Goal: Navigation & Orientation: Find specific page/section

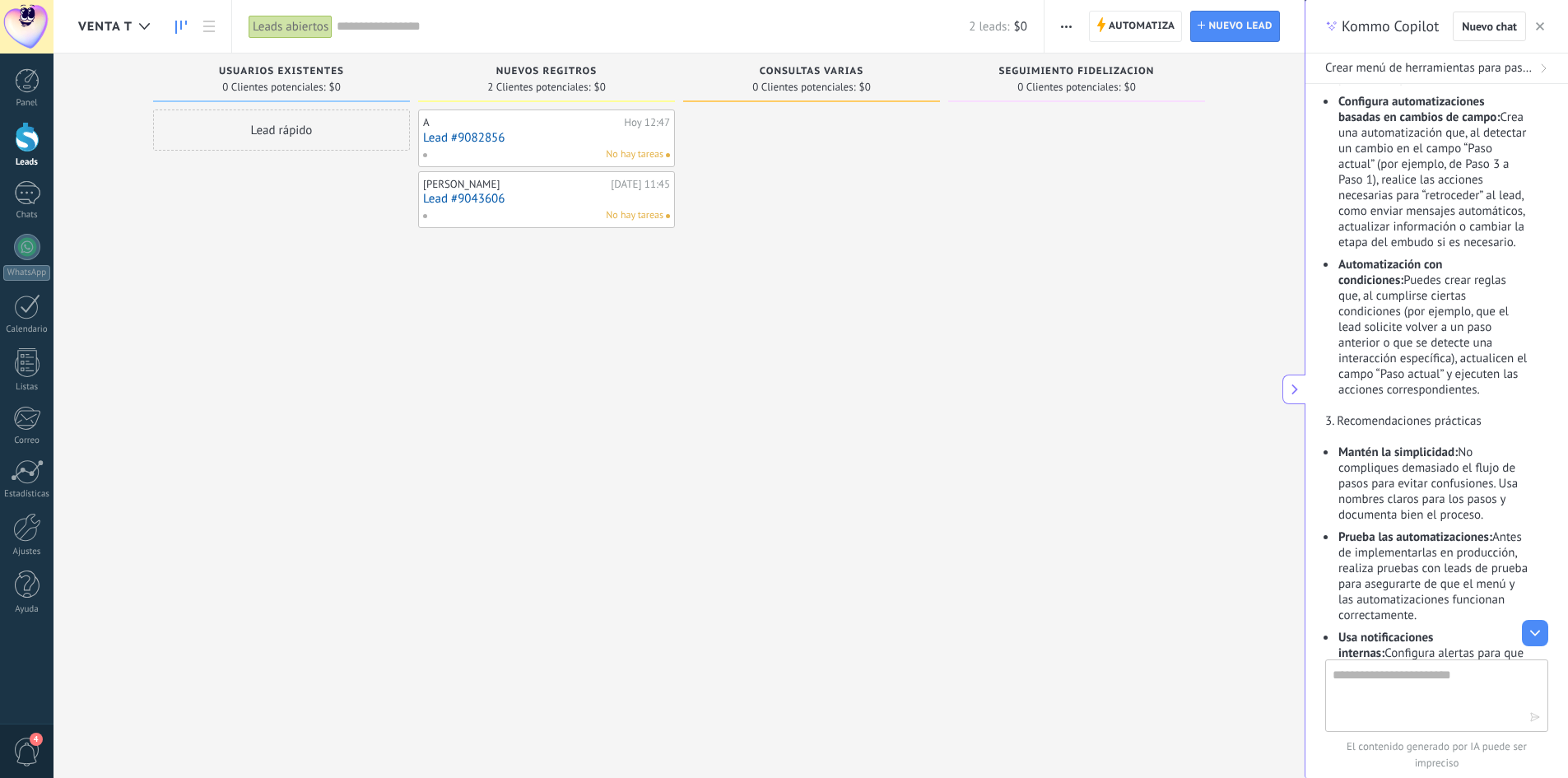
drag, startPoint x: 0, startPoint y: 0, endPoint x: 1542, endPoint y: 28, distance: 1542.3
click at [1547, 27] on button "button" at bounding box center [1540, 27] width 17 height 20
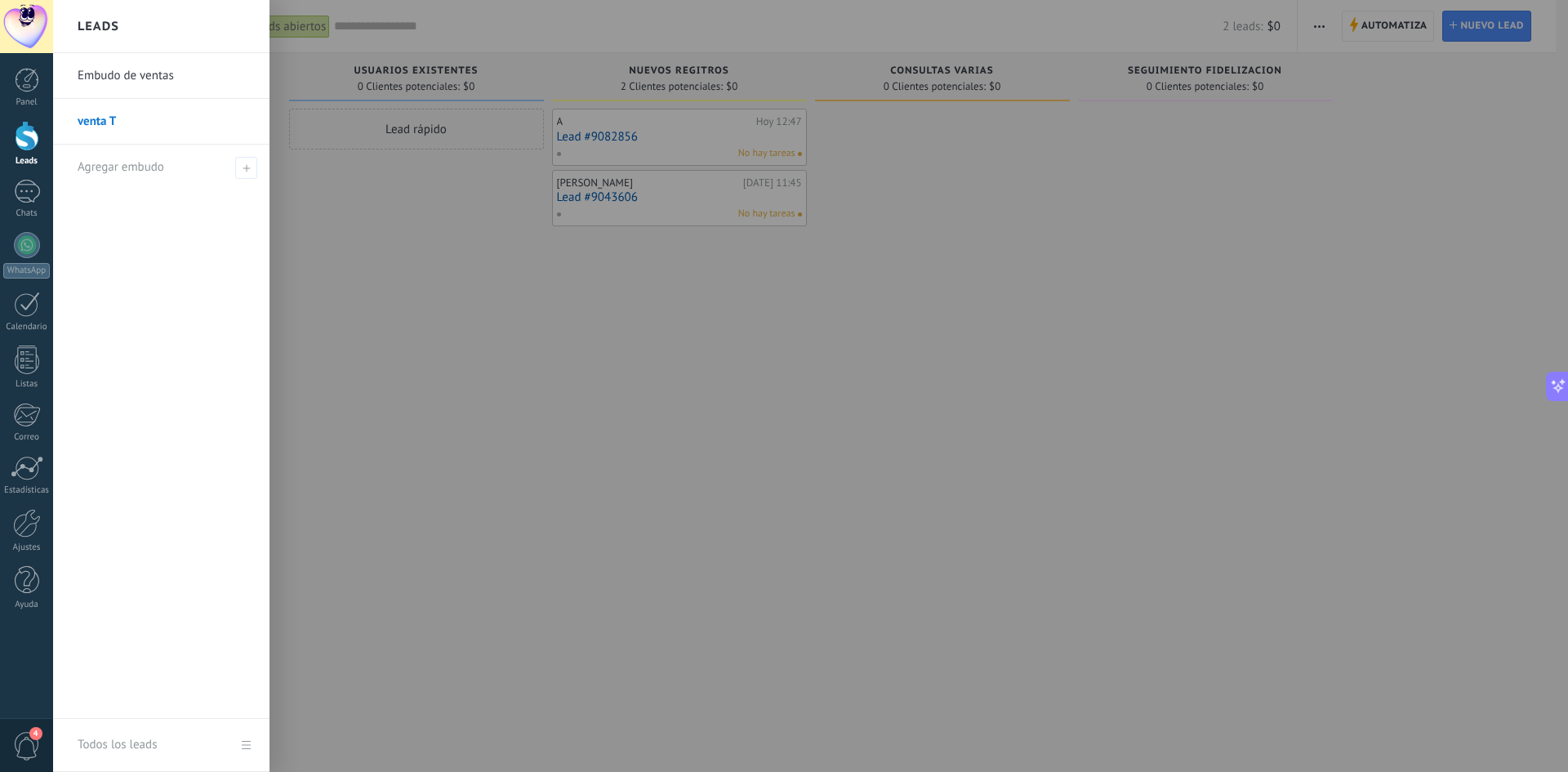
click at [23, 126] on div at bounding box center [27, 136] width 25 height 31
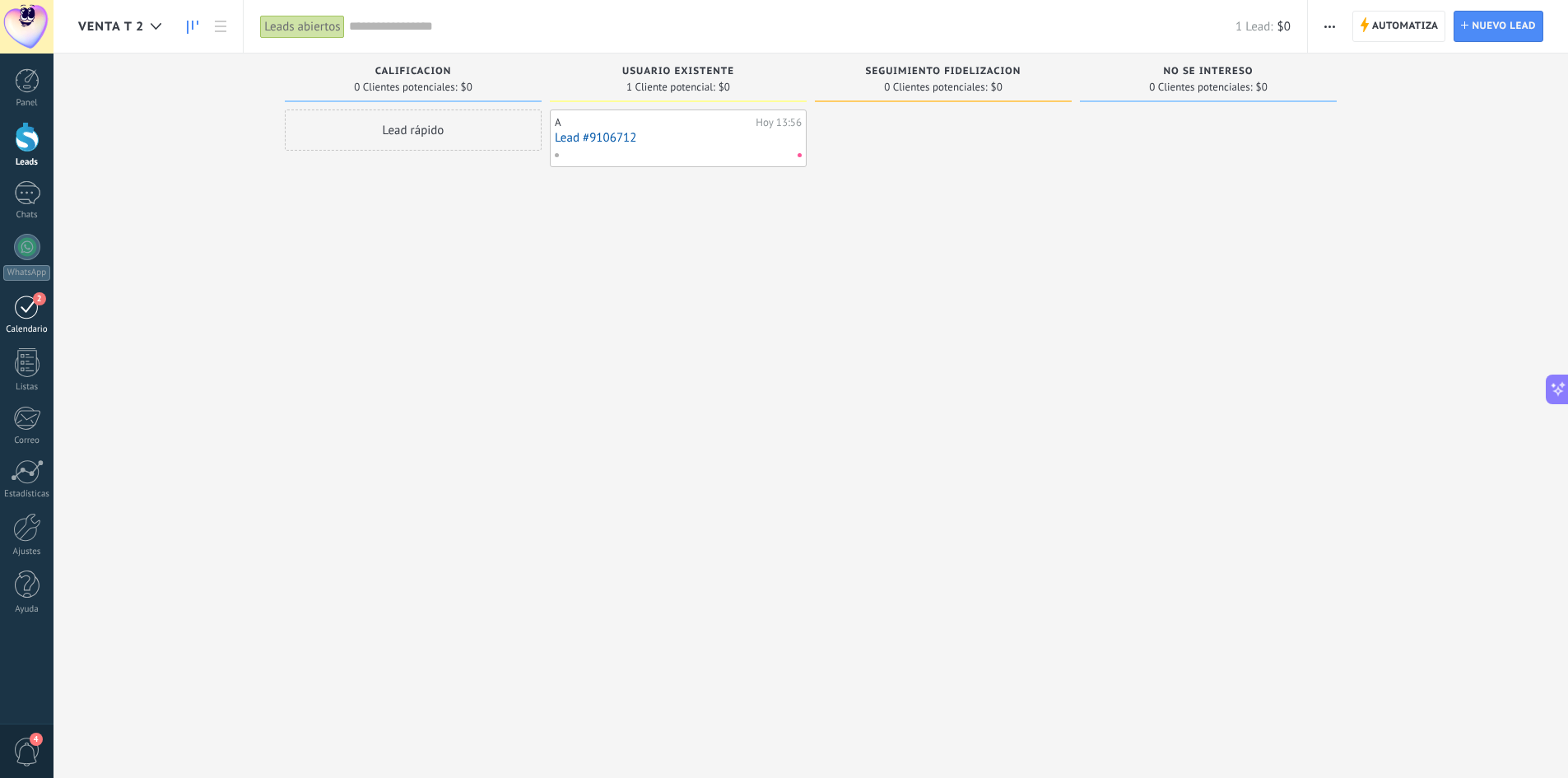
click at [32, 304] on div "2" at bounding box center [28, 306] width 27 height 26
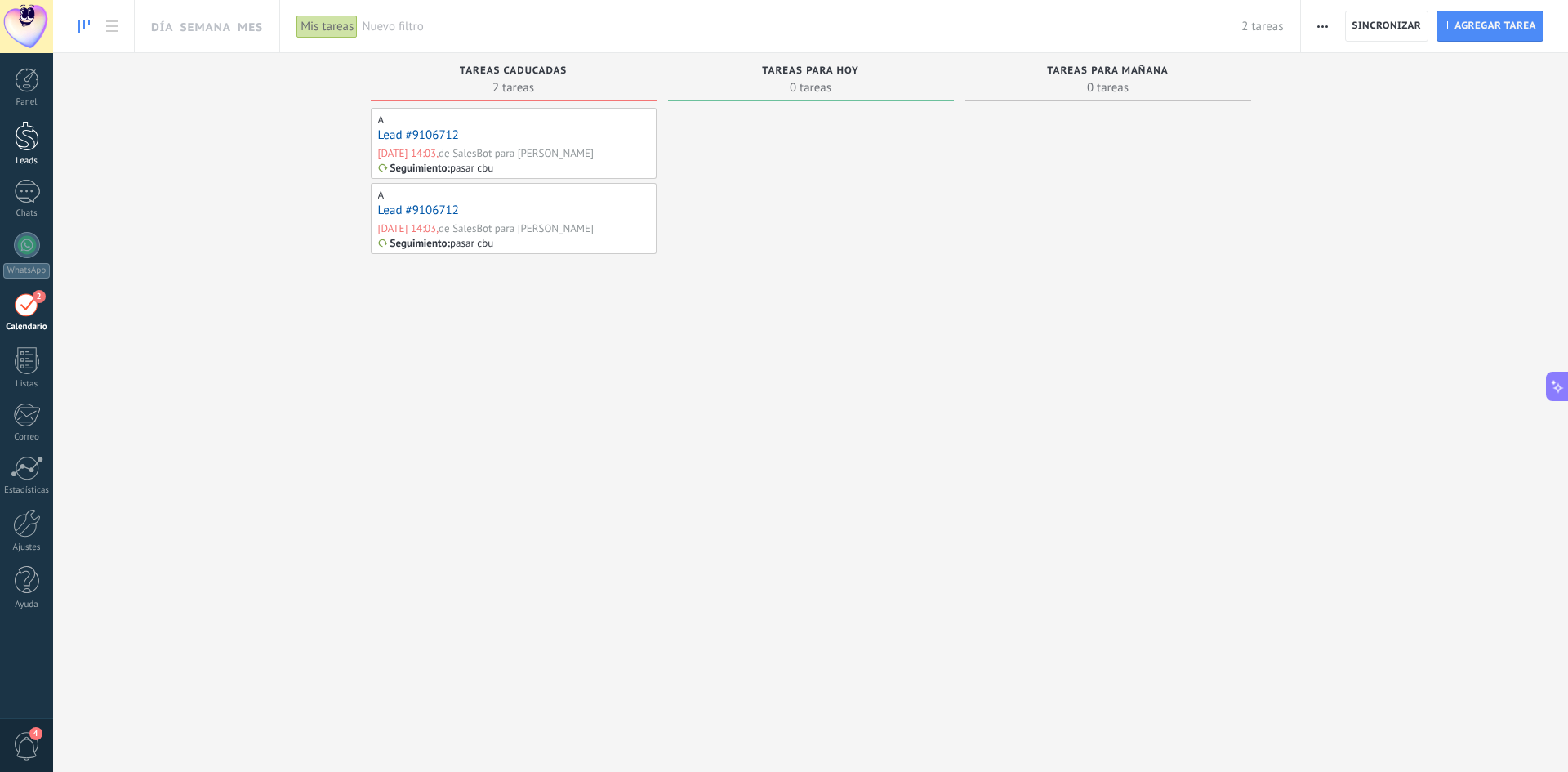
click at [32, 139] on div at bounding box center [27, 136] width 25 height 31
